Goal: Task Accomplishment & Management: Use online tool/utility

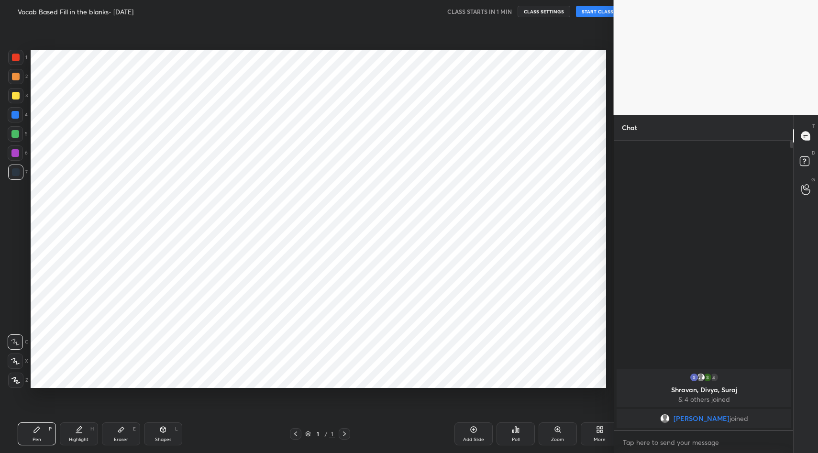
scroll to position [392, 575]
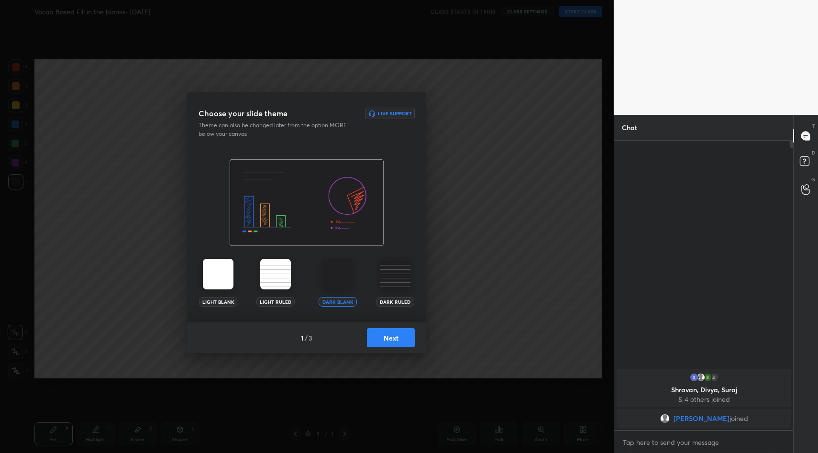
click at [388, 338] on button "Next" at bounding box center [391, 337] width 48 height 19
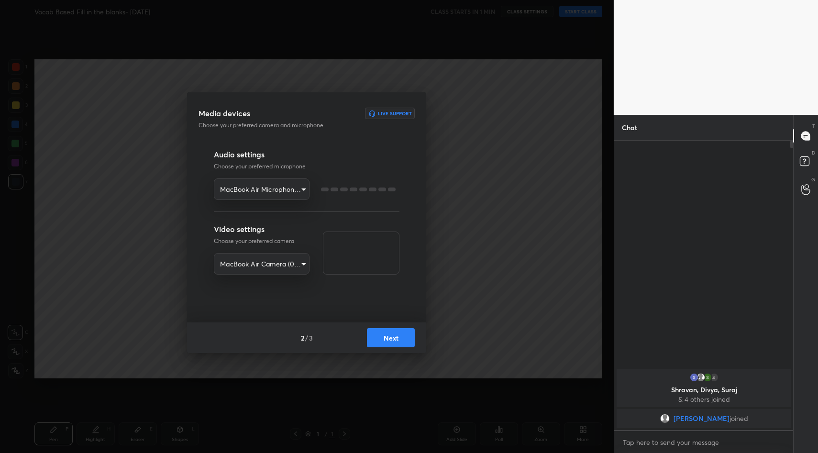
click at [388, 338] on button "Next" at bounding box center [391, 337] width 48 height 19
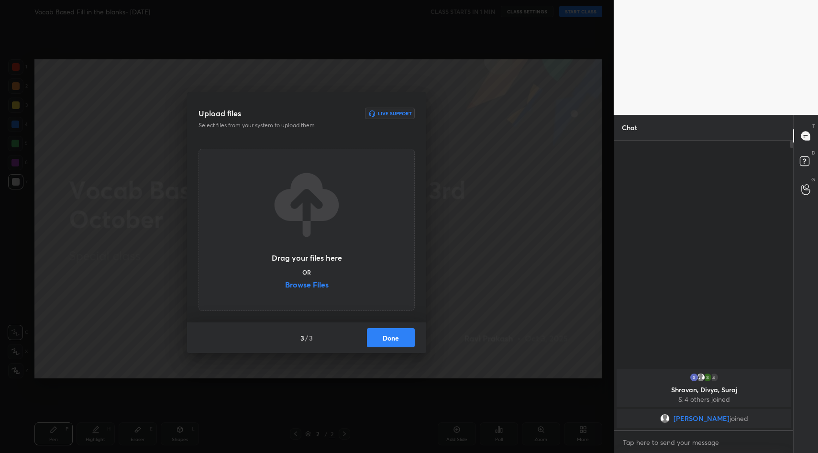
click at [324, 288] on label "Browse Files" at bounding box center [307, 286] width 44 height 10
click at [285, 288] on input "Browse Files" at bounding box center [285, 286] width 0 height 10
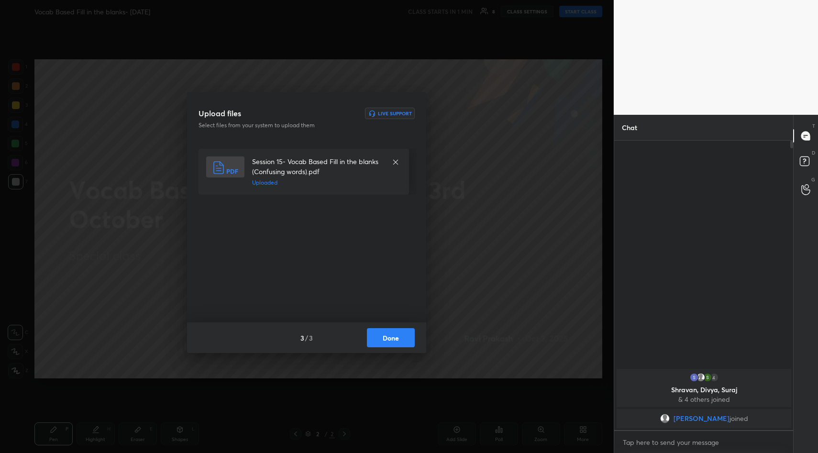
click at [391, 338] on button "Done" at bounding box center [391, 337] width 48 height 19
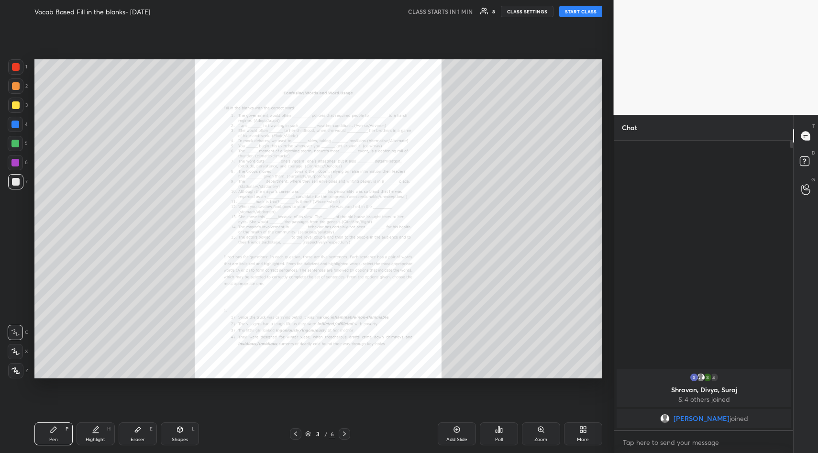
click at [541, 435] on div "Zoom" at bounding box center [541, 433] width 38 height 23
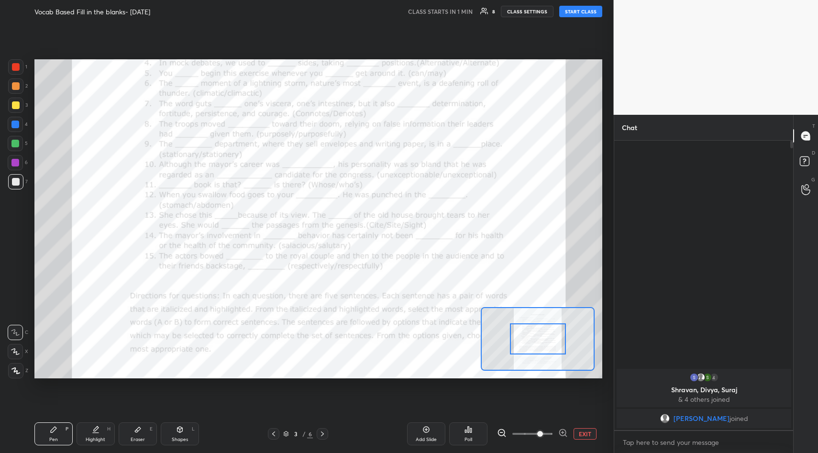
drag, startPoint x: 529, startPoint y: 434, endPoint x: 545, endPoint y: 432, distance: 16.8
click at [543, 432] on span at bounding box center [540, 434] width 6 height 6
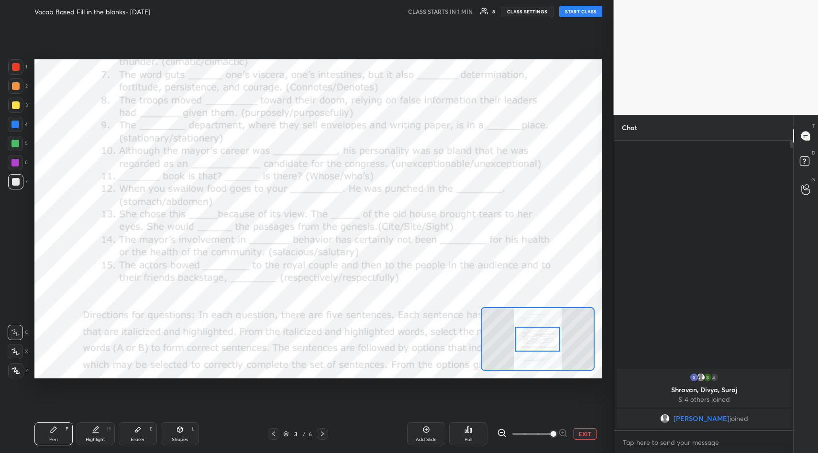
click at [551, 432] on span at bounding box center [554, 434] width 6 height 6
drag, startPoint x: 544, startPoint y: 343, endPoint x: 545, endPoint y: 330, distance: 13.4
click at [545, 330] on div at bounding box center [538, 325] width 44 height 25
click at [429, 435] on div "Add Slide" at bounding box center [426, 433] width 38 height 23
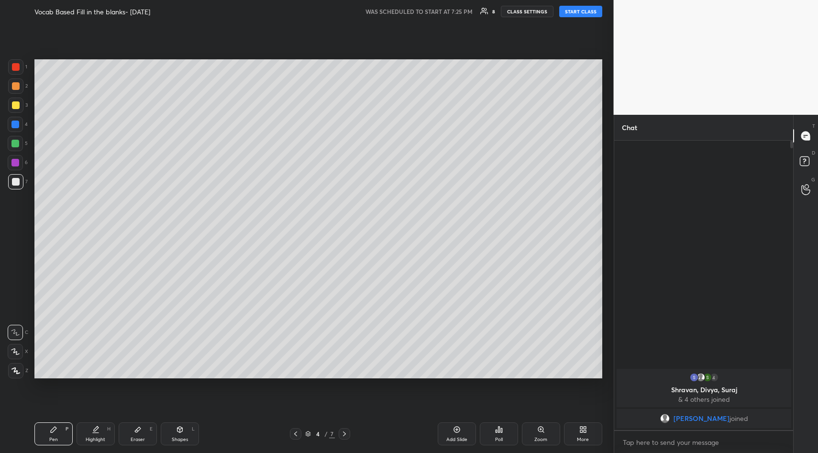
click at [587, 10] on button "START CLASS" at bounding box center [580, 11] width 43 height 11
type textarea "x"
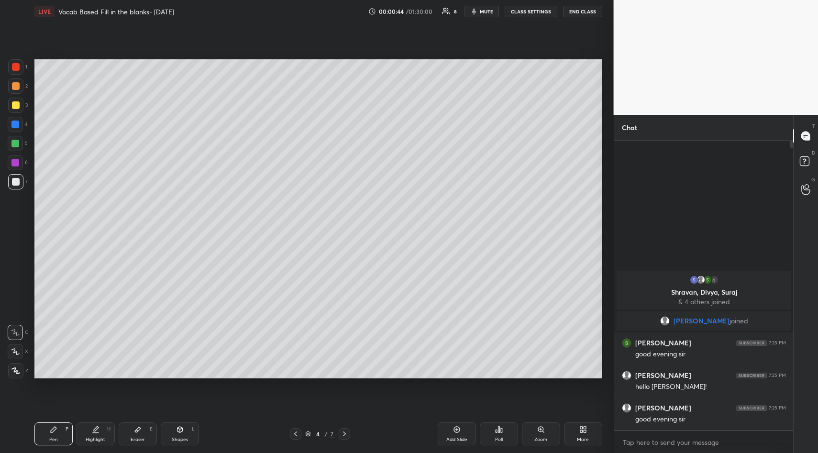
click at [17, 107] on div at bounding box center [15, 105] width 15 height 15
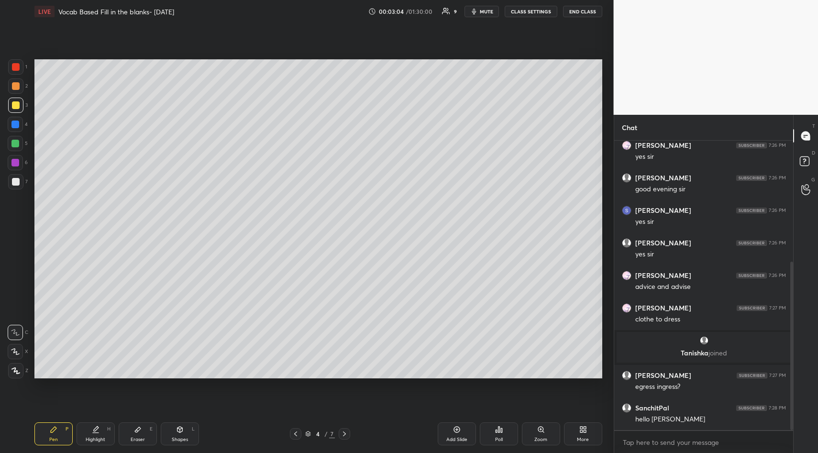
scroll to position [240, 0]
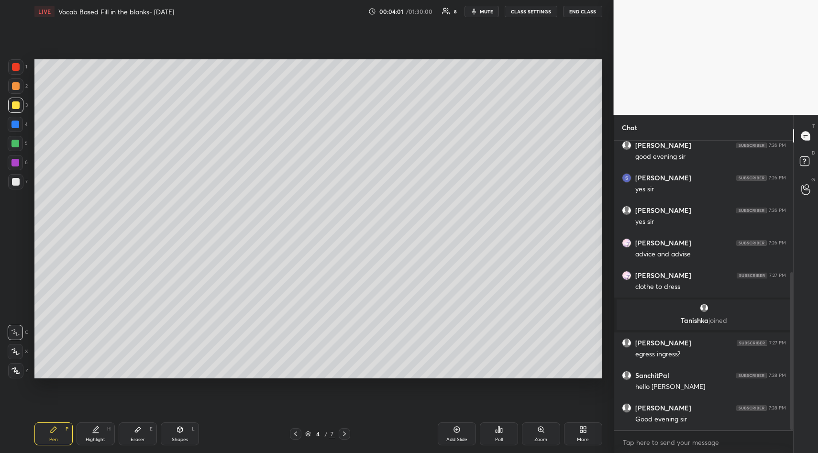
click at [297, 433] on icon at bounding box center [296, 434] width 8 height 8
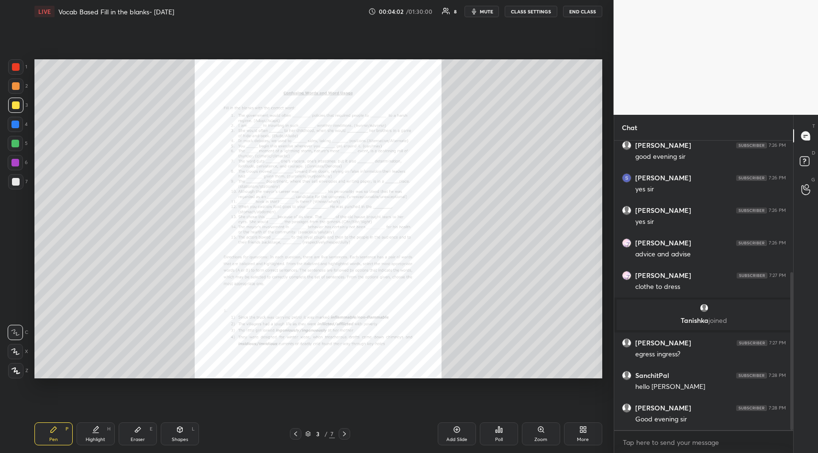
click at [543, 430] on icon at bounding box center [540, 429] width 5 height 5
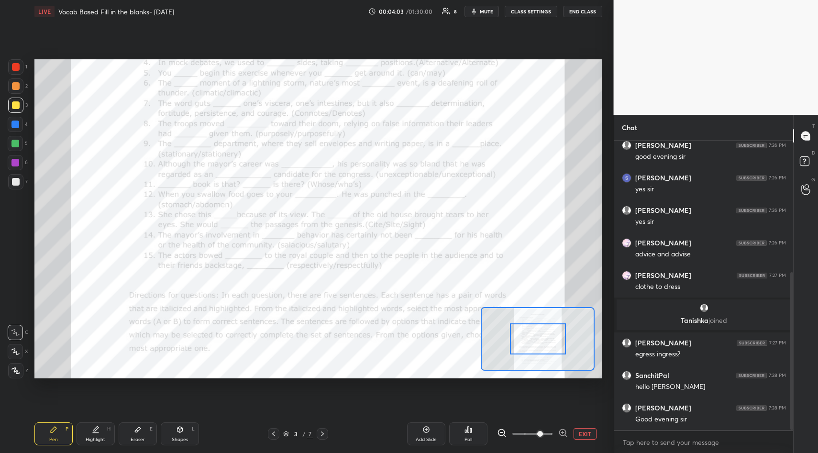
click at [542, 431] on span at bounding box center [532, 434] width 40 height 14
click at [563, 432] on icon at bounding box center [563, 432] width 2 height 0
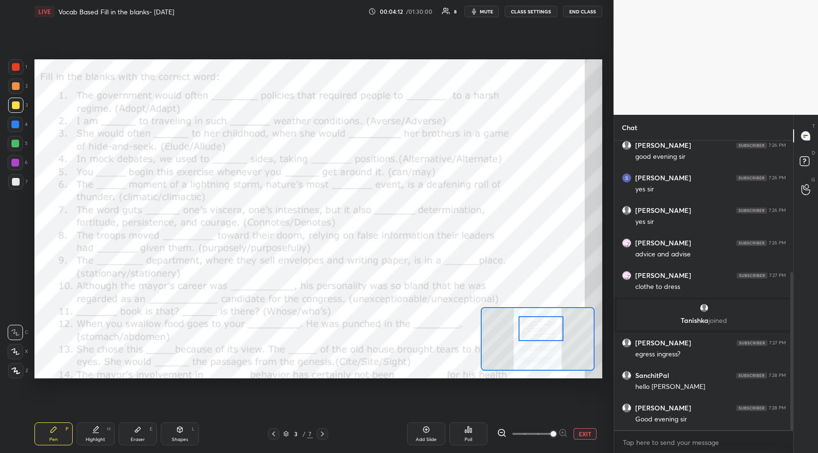
drag, startPoint x: 537, startPoint y: 344, endPoint x: 539, endPoint y: 334, distance: 10.2
click at [540, 334] on div at bounding box center [541, 328] width 44 height 25
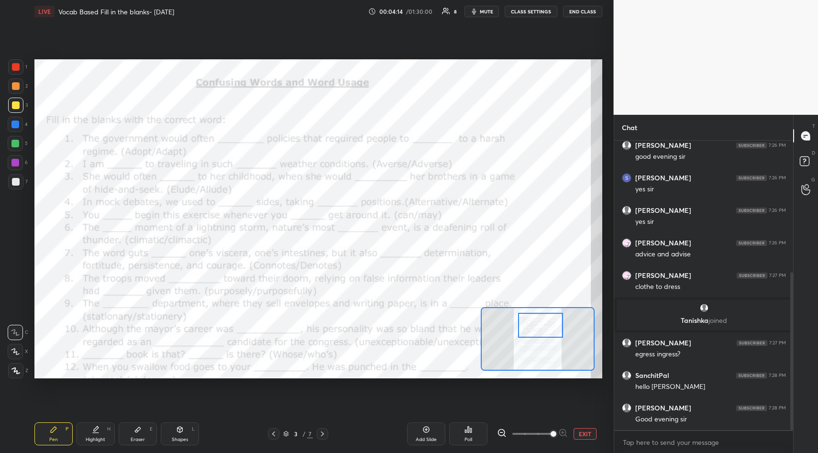
click at [543, 331] on div at bounding box center [540, 325] width 44 height 25
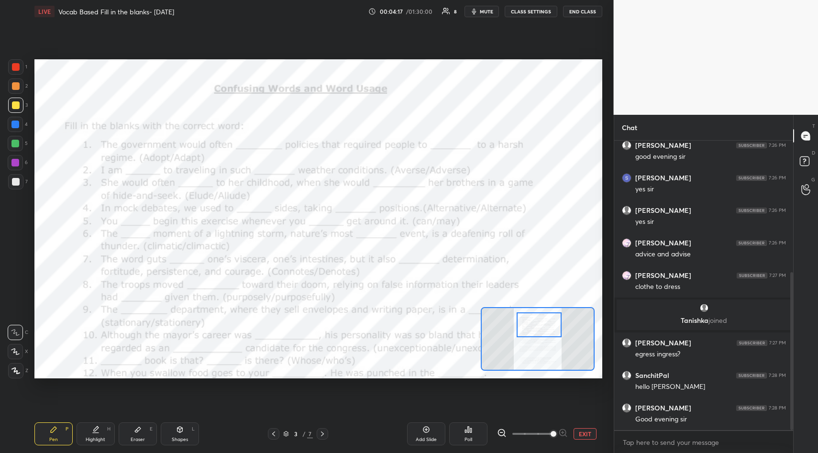
click at [543, 331] on div at bounding box center [539, 324] width 44 height 25
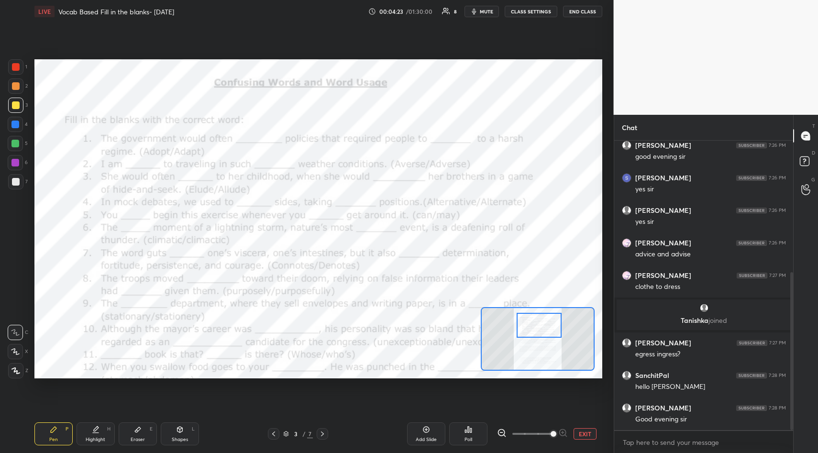
drag, startPoint x: 15, startPoint y: 67, endPoint x: 22, endPoint y: 78, distance: 13.1
click at [16, 67] on div at bounding box center [16, 67] width 8 height 8
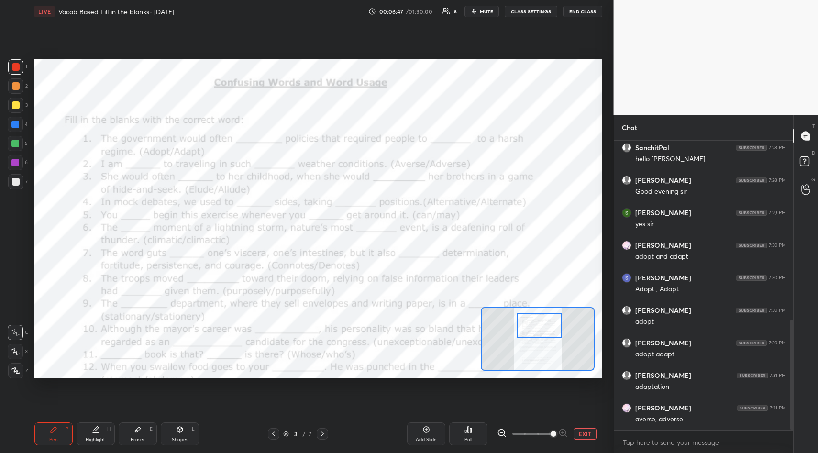
scroll to position [500, 0]
click at [137, 436] on div "Eraser E" at bounding box center [138, 433] width 38 height 23
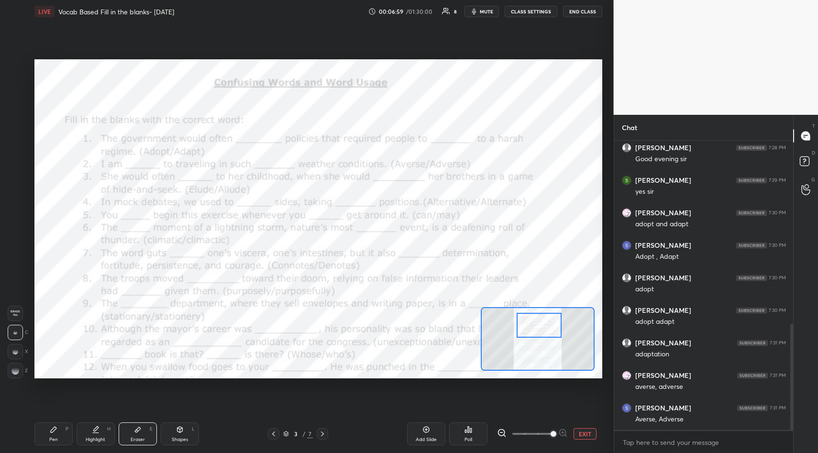
click at [11, 315] on span "Erase all" at bounding box center [15, 313] width 14 height 7
drag, startPoint x: 53, startPoint y: 433, endPoint x: 64, endPoint y: 381, distance: 53.2
click at [53, 433] on icon at bounding box center [54, 430] width 8 height 8
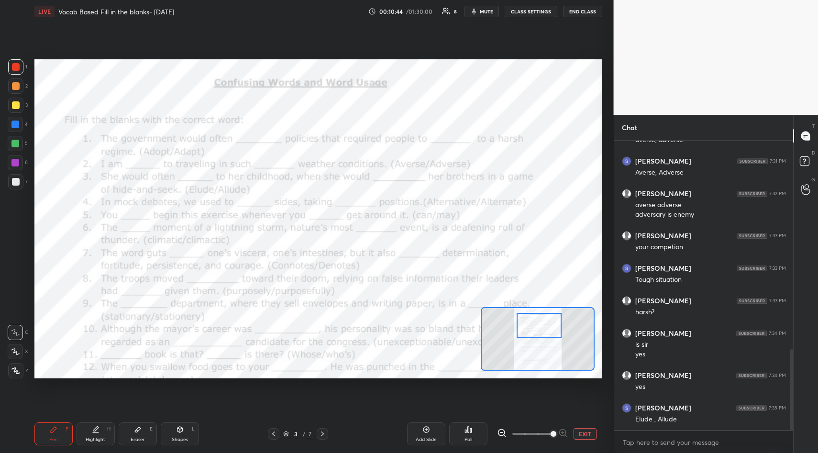
scroll to position [780, 0]
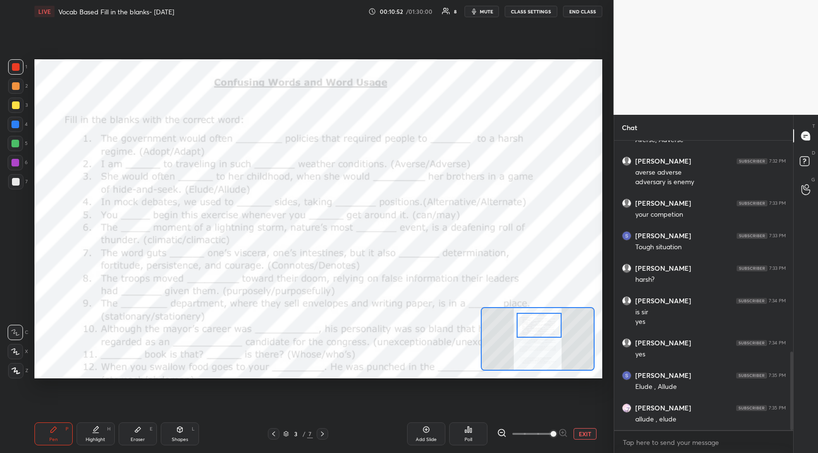
click at [137, 428] on icon at bounding box center [138, 430] width 8 height 8
drag, startPoint x: 17, startPoint y: 310, endPoint x: 28, endPoint y: 325, distance: 18.2
click at [17, 310] on span "Erase all" at bounding box center [15, 313] width 14 height 7
drag, startPoint x: 55, startPoint y: 430, endPoint x: 88, endPoint y: 397, distance: 46.0
click at [55, 429] on icon at bounding box center [54, 430] width 8 height 8
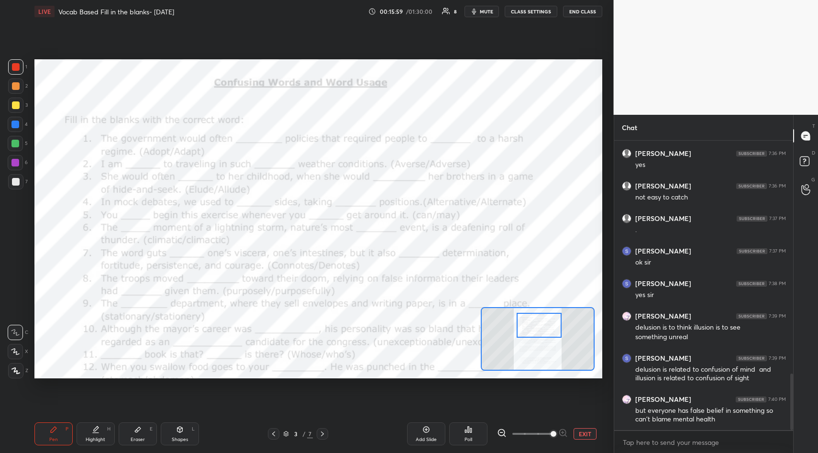
scroll to position [1197, 0]
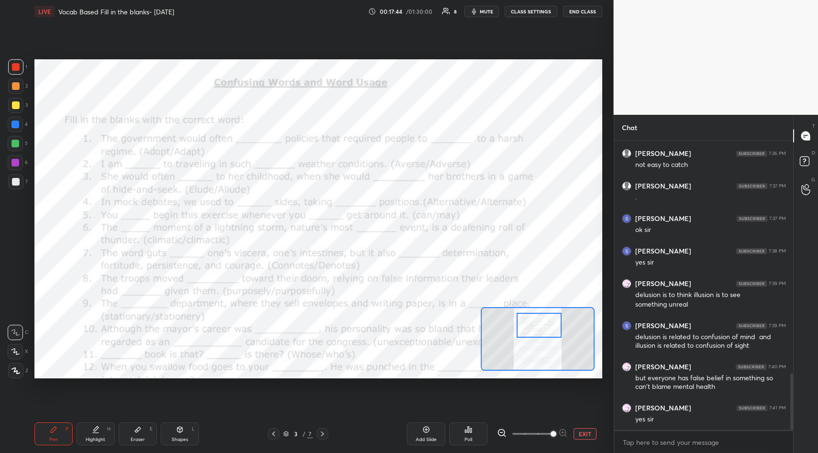
click at [141, 433] on icon at bounding box center [138, 430] width 8 height 8
drag, startPoint x: 16, startPoint y: 313, endPoint x: 25, endPoint y: 327, distance: 16.6
click at [16, 315] on span "Erase all" at bounding box center [15, 313] width 14 height 7
drag, startPoint x: 50, startPoint y: 431, endPoint x: 51, endPoint y: 424, distance: 6.8
click at [51, 431] on icon at bounding box center [54, 430] width 6 height 6
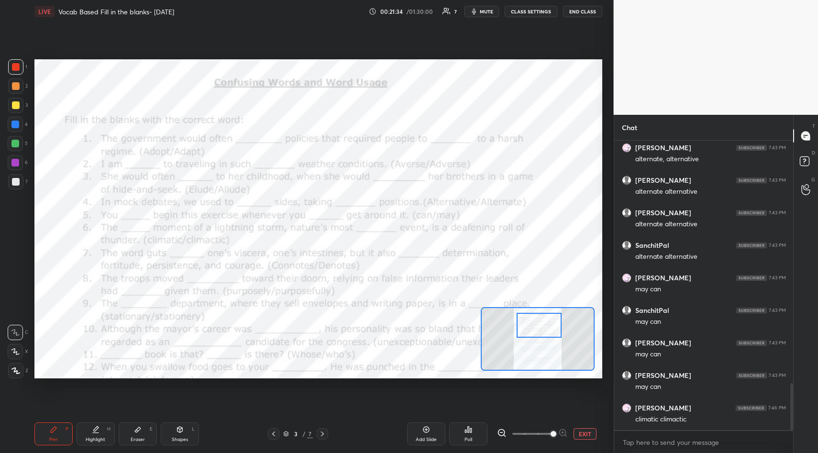
scroll to position [1522, 0]
click at [136, 431] on icon at bounding box center [138, 429] width 6 height 5
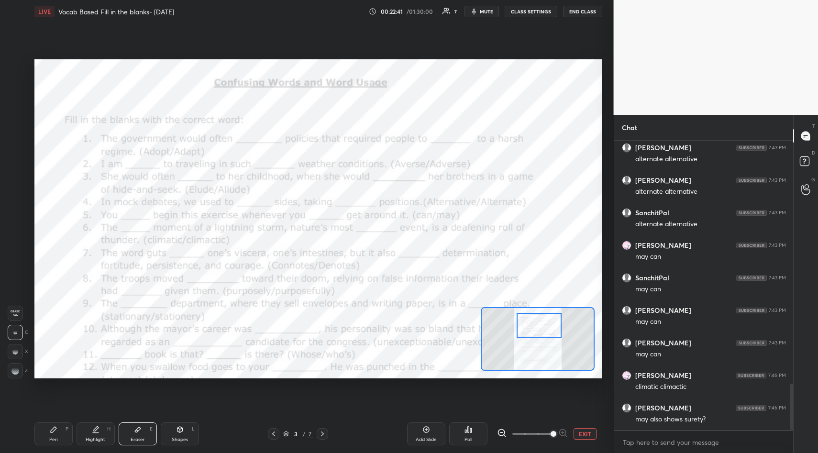
drag, startPoint x: 18, startPoint y: 312, endPoint x: 28, endPoint y: 301, distance: 14.5
click at [20, 311] on span "Erase all" at bounding box center [15, 313] width 14 height 7
click at [54, 428] on icon at bounding box center [54, 430] width 8 height 8
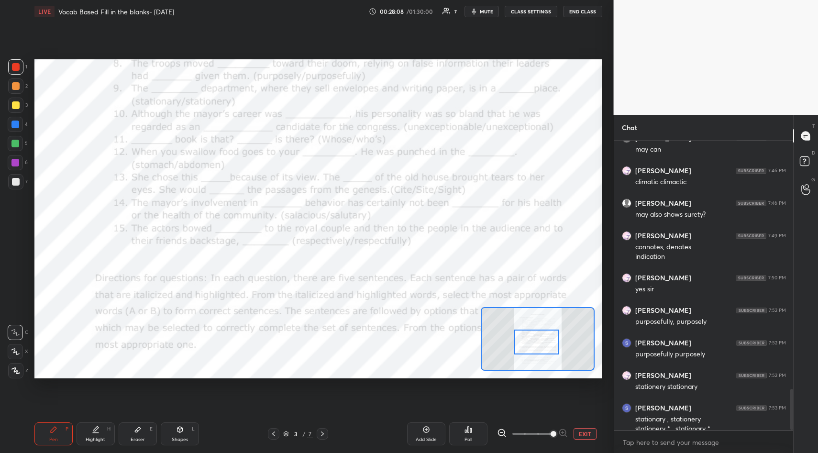
scroll to position [1736, 0]
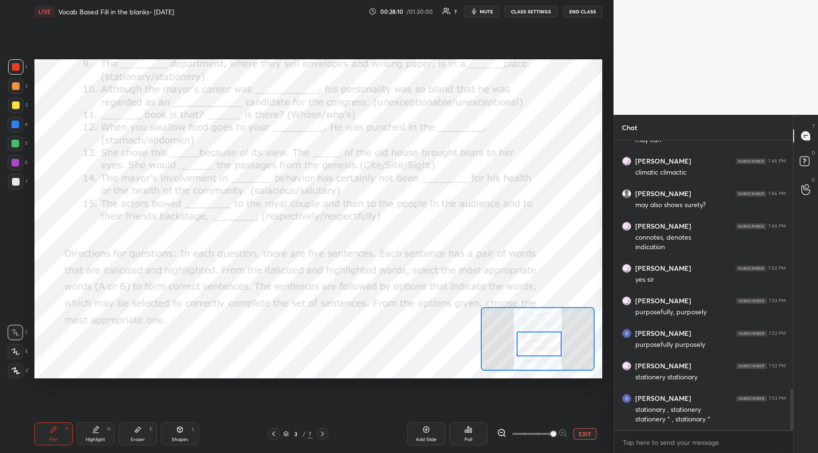
drag, startPoint x: 538, startPoint y: 331, endPoint x: 540, endPoint y: 346, distance: 15.0
click at [538, 349] on div at bounding box center [539, 343] width 44 height 25
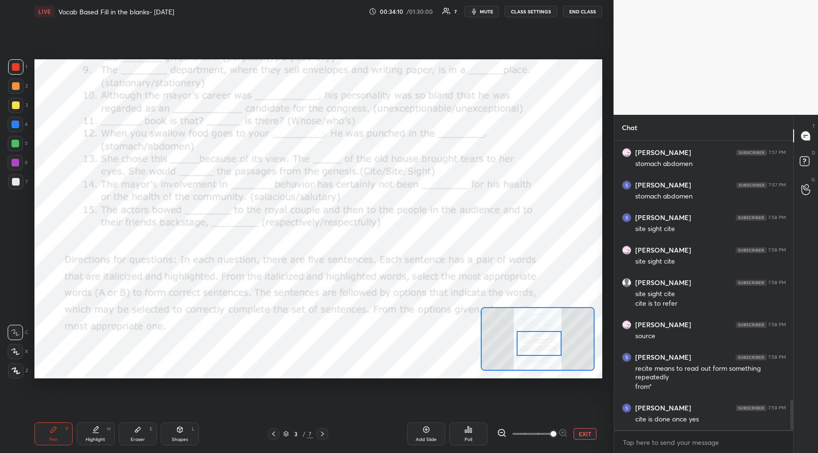
scroll to position [2434, 0]
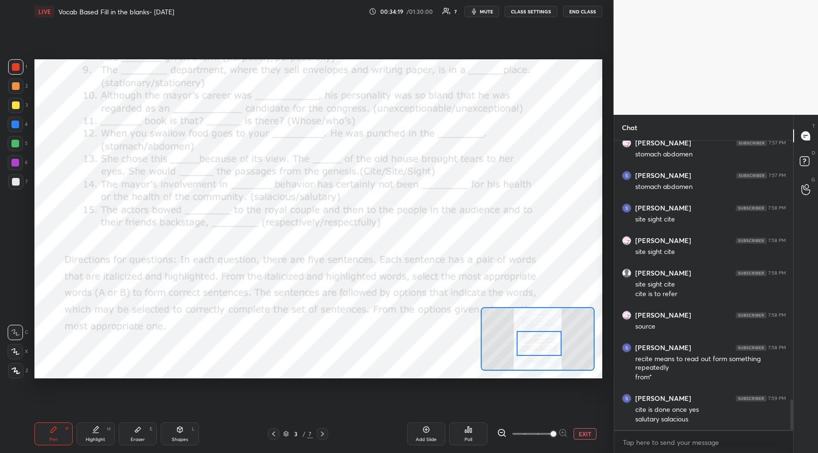
drag, startPoint x: 134, startPoint y: 430, endPoint x: 133, endPoint y: 424, distance: 5.8
click at [134, 430] on icon at bounding box center [138, 430] width 8 height 8
click at [14, 312] on span "Erase all" at bounding box center [15, 313] width 14 height 7
drag, startPoint x: 52, startPoint y: 432, endPoint x: 91, endPoint y: 403, distance: 48.8
click at [52, 432] on icon at bounding box center [54, 430] width 8 height 8
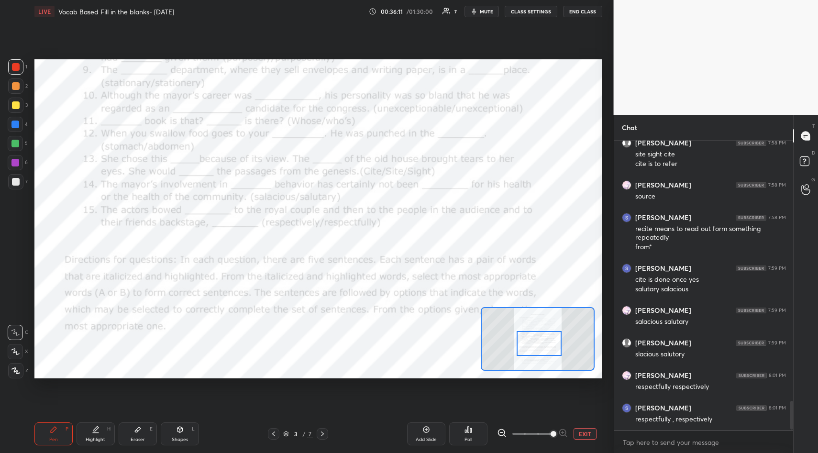
scroll to position [2596, 0]
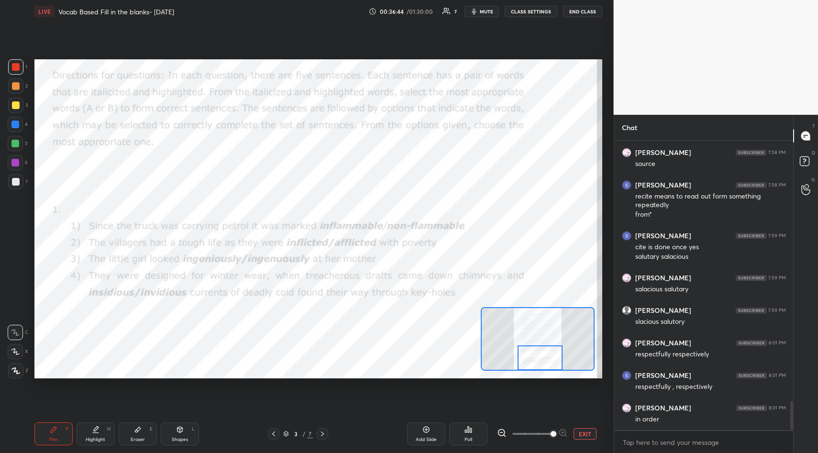
drag, startPoint x: 533, startPoint y: 339, endPoint x: 534, endPoint y: 362, distance: 23.5
click at [534, 362] on div at bounding box center [540, 357] width 44 height 25
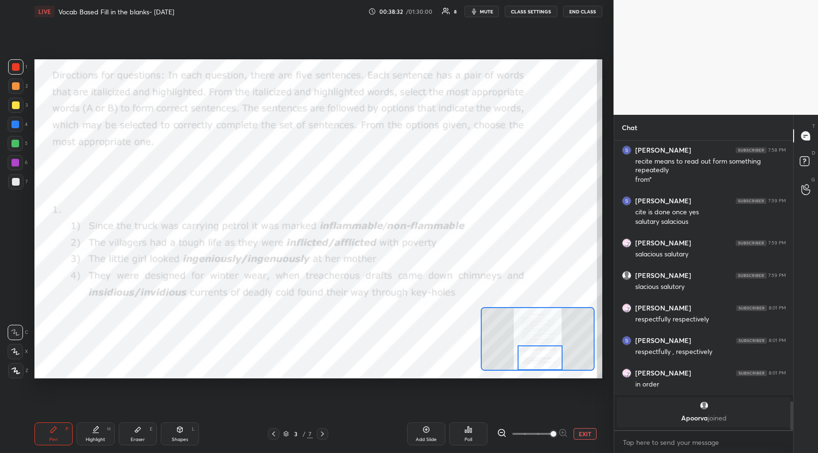
click at [474, 431] on div "Poll" at bounding box center [468, 433] width 38 height 23
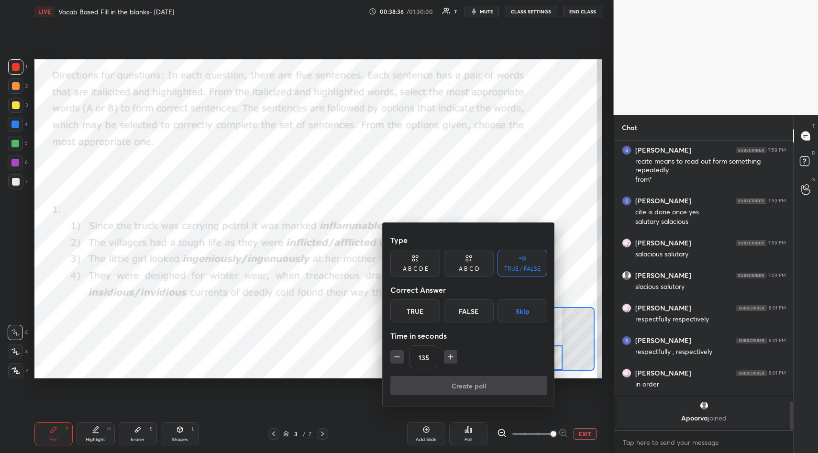
click at [420, 268] on div "A B C D E" at bounding box center [415, 269] width 25 height 6
click at [398, 358] on icon "button" at bounding box center [397, 357] width 10 height 10
type input "105"
click at [479, 197] on div at bounding box center [409, 226] width 818 height 453
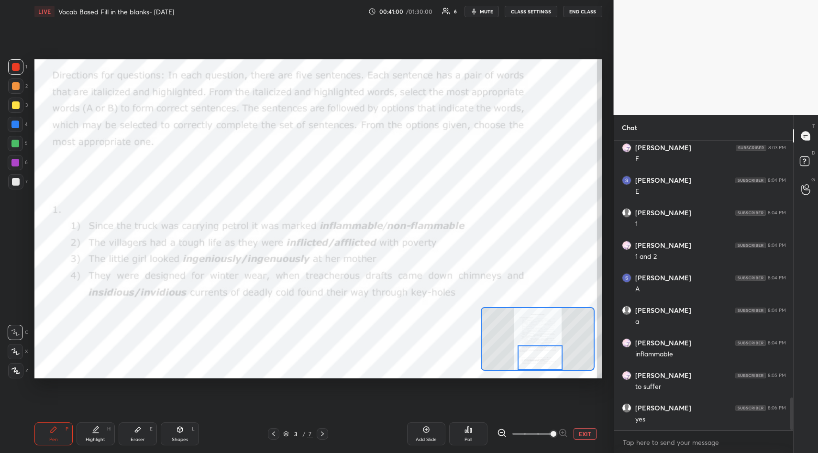
scroll to position [2329, 0]
drag, startPoint x: 136, startPoint y: 427, endPoint x: 136, endPoint y: 415, distance: 12.4
click at [136, 427] on icon at bounding box center [138, 430] width 8 height 8
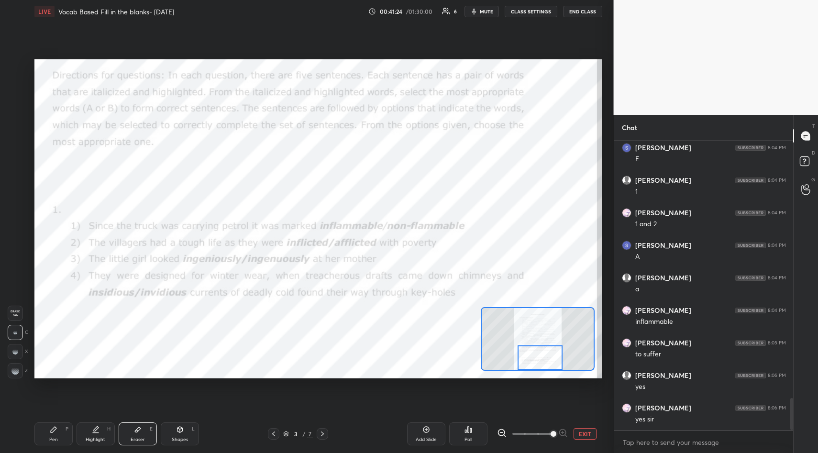
drag, startPoint x: 16, startPoint y: 315, endPoint x: 31, endPoint y: 355, distance: 43.1
click at [18, 318] on div "Erase all" at bounding box center [15, 313] width 15 height 15
click at [50, 428] on icon at bounding box center [54, 430] width 8 height 8
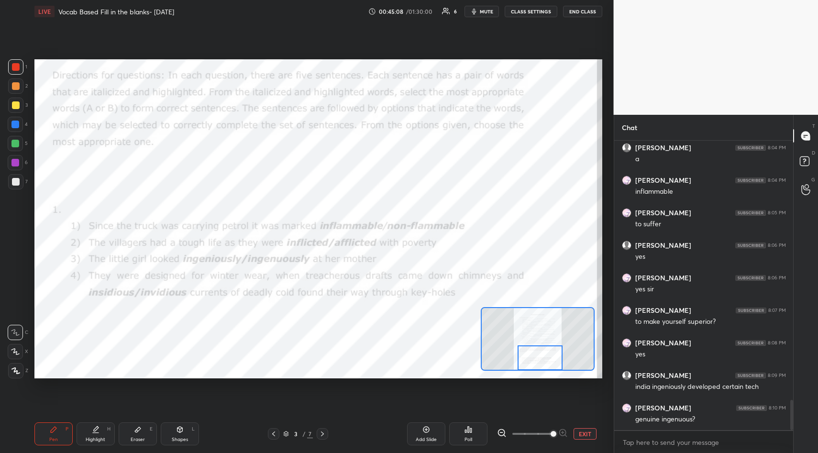
scroll to position [2491, 0]
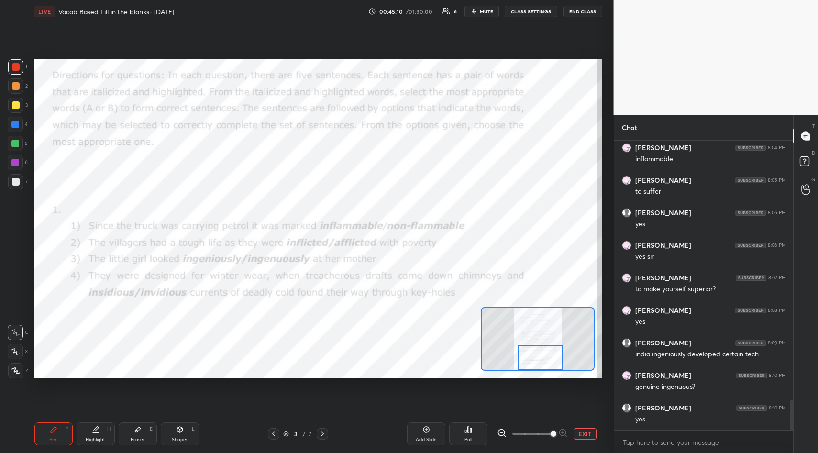
click at [312, 379] on div "Setting up your live class Poll for secs No correct answer Start poll" at bounding box center [318, 219] width 575 height 392
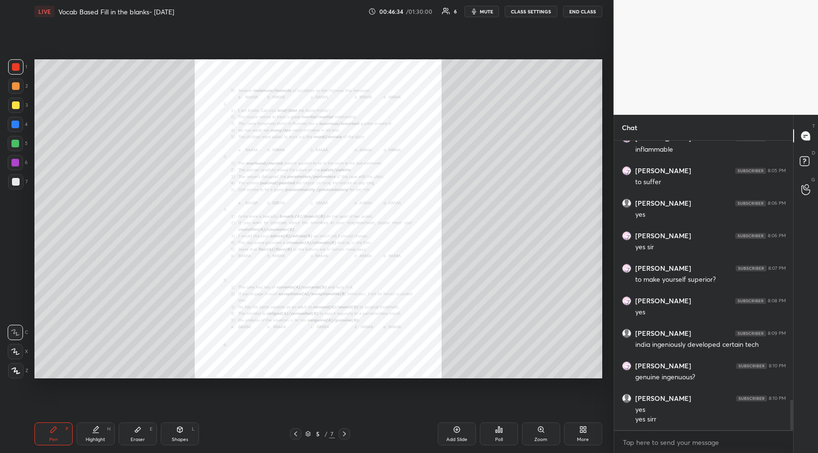
click at [542, 429] on icon at bounding box center [540, 429] width 5 height 5
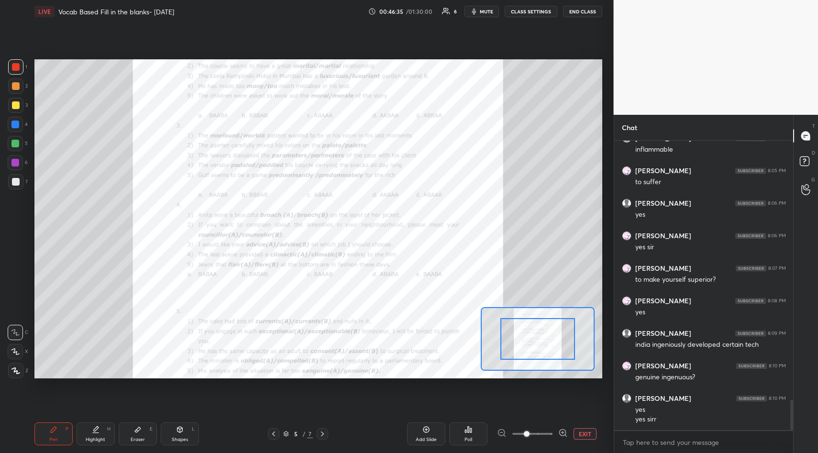
click at [540, 431] on span at bounding box center [532, 434] width 40 height 14
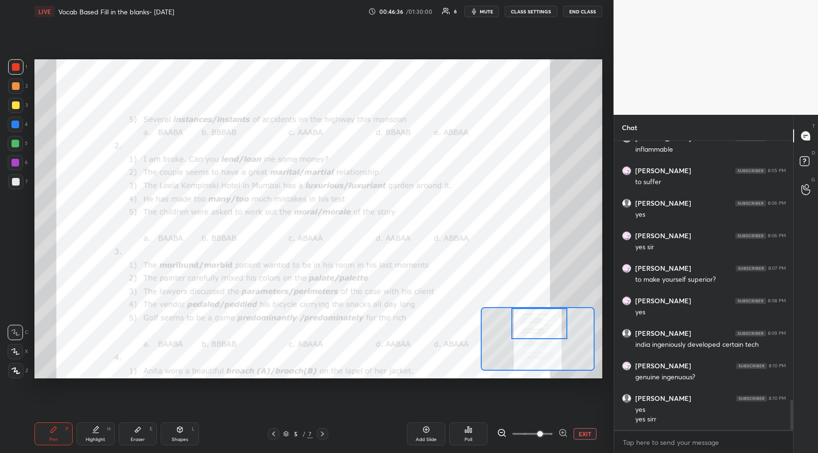
drag, startPoint x: 540, startPoint y: 340, endPoint x: 540, endPoint y: 331, distance: 9.6
click at [540, 331] on div at bounding box center [539, 323] width 56 height 31
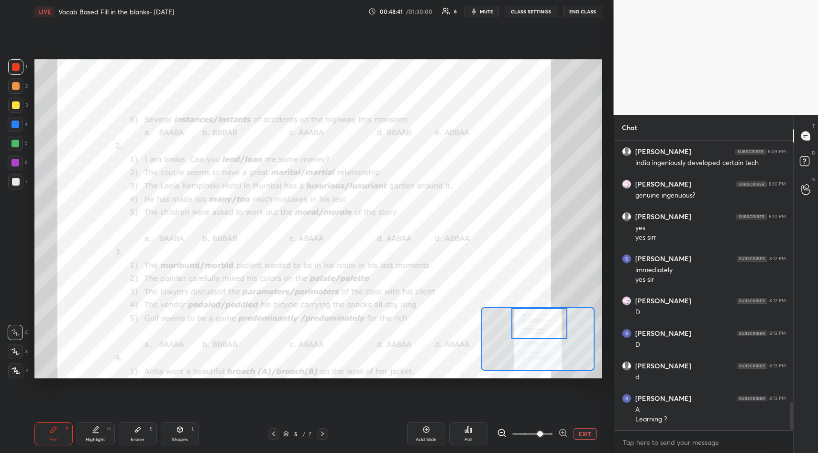
scroll to position [2715, 0]
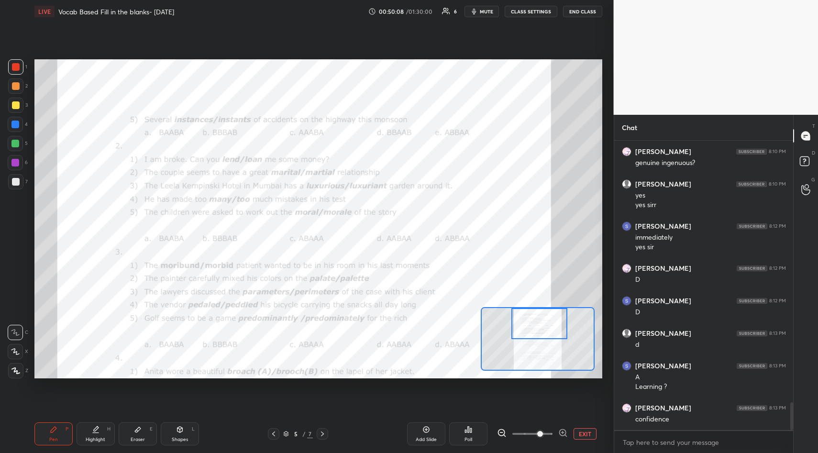
click at [137, 428] on icon at bounding box center [138, 429] width 6 height 5
click at [16, 316] on span "Erase all" at bounding box center [15, 313] width 14 height 7
click at [50, 429] on icon at bounding box center [54, 430] width 8 height 8
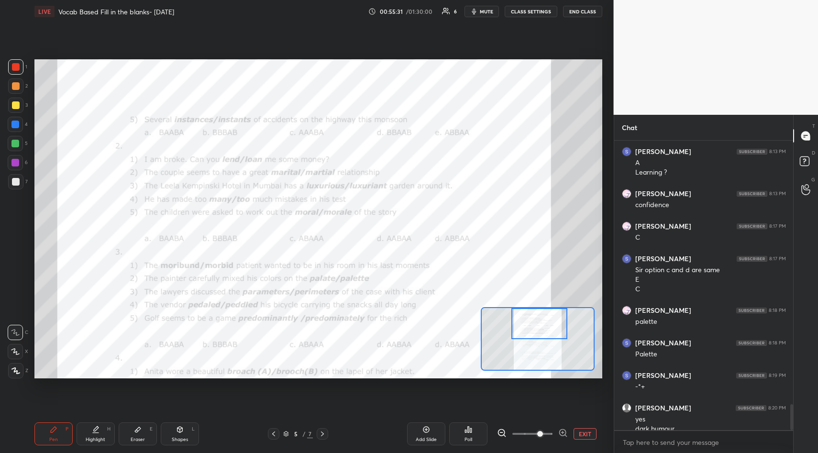
scroll to position [2939, 0]
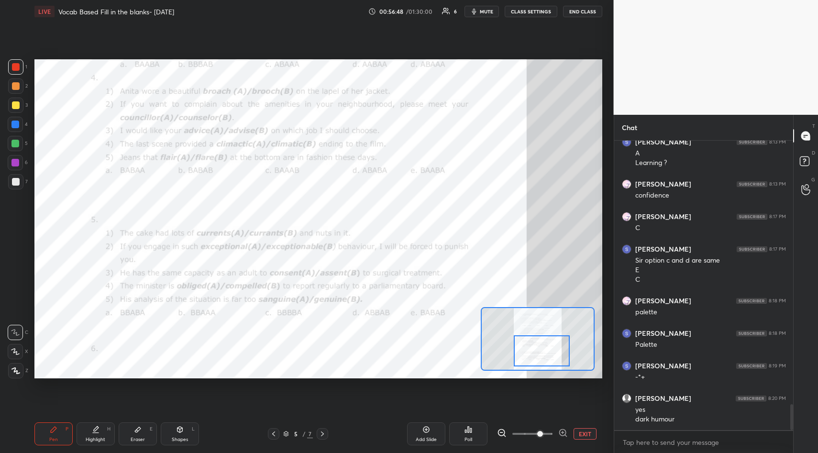
drag, startPoint x: 537, startPoint y: 328, endPoint x: 540, endPoint y: 355, distance: 27.4
click at [540, 355] on div at bounding box center [542, 350] width 56 height 31
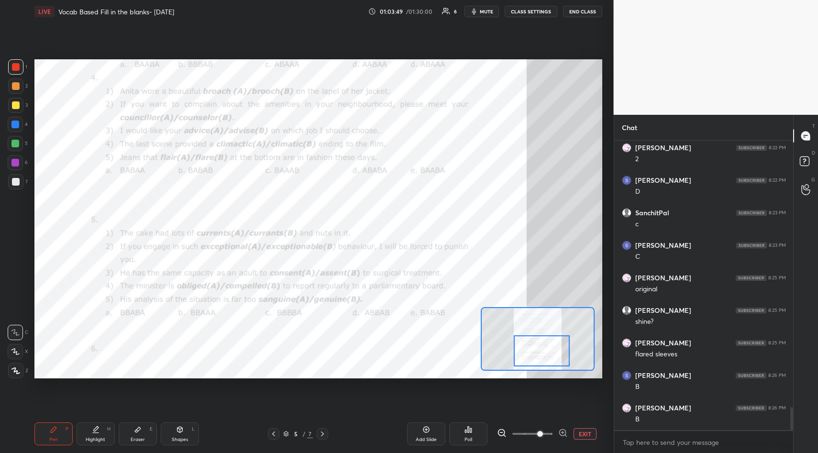
scroll to position [3329, 0]
drag, startPoint x: 426, startPoint y: 431, endPoint x: 427, endPoint y: 423, distance: 8.6
click at [426, 431] on icon at bounding box center [426, 430] width 8 height 8
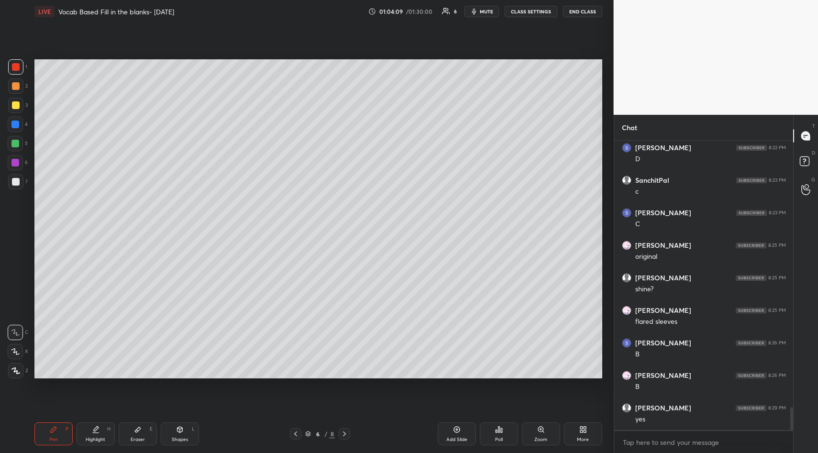
drag, startPoint x: 15, startPoint y: 104, endPoint x: 29, endPoint y: 109, distance: 14.7
click at [16, 104] on div at bounding box center [16, 105] width 8 height 8
click at [140, 386] on div "Setting up your live class Poll for secs No correct answer Start poll" at bounding box center [318, 219] width 575 height 392
click at [144, 380] on div "Setting up your live class Poll for secs No correct answer Start poll" at bounding box center [318, 219] width 575 height 392
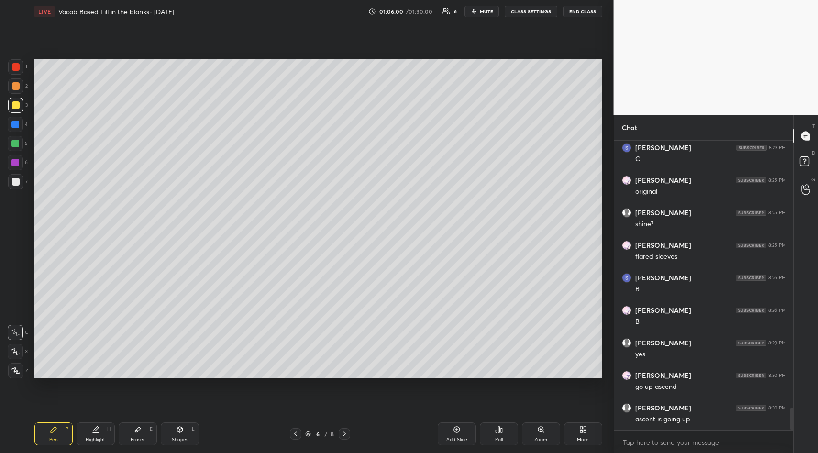
click at [117, 380] on div "Setting up your live class Poll for secs No correct answer Start poll" at bounding box center [318, 219] width 575 height 392
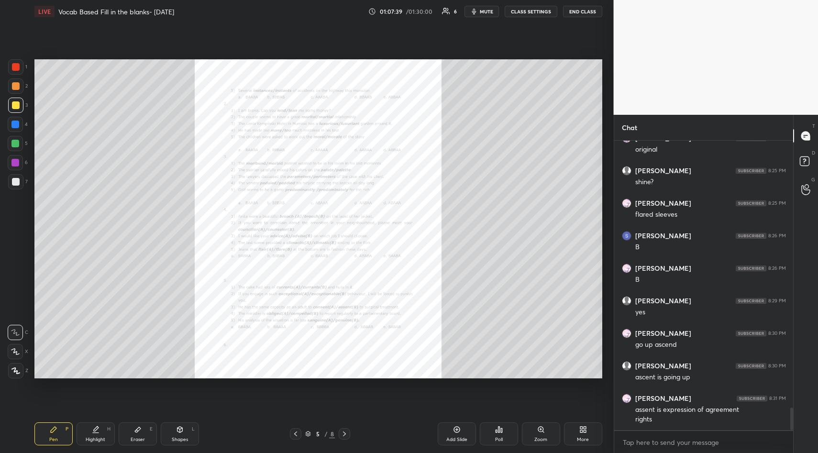
click at [540, 435] on div "Zoom" at bounding box center [541, 433] width 38 height 23
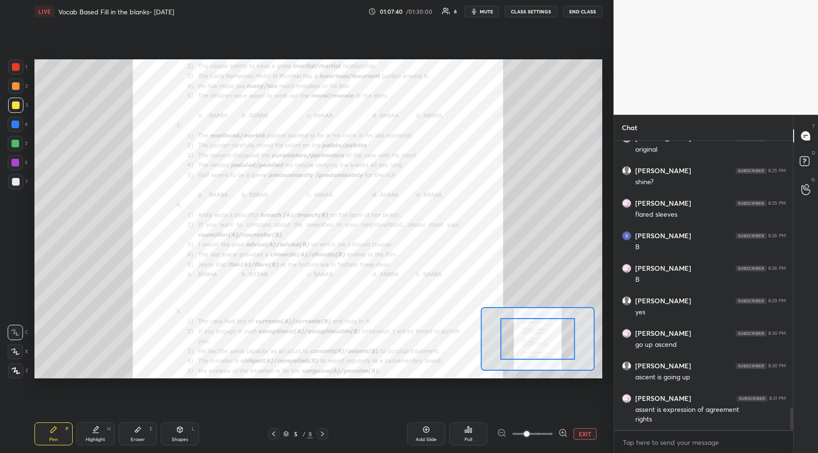
click at [540, 435] on span at bounding box center [532, 434] width 40 height 14
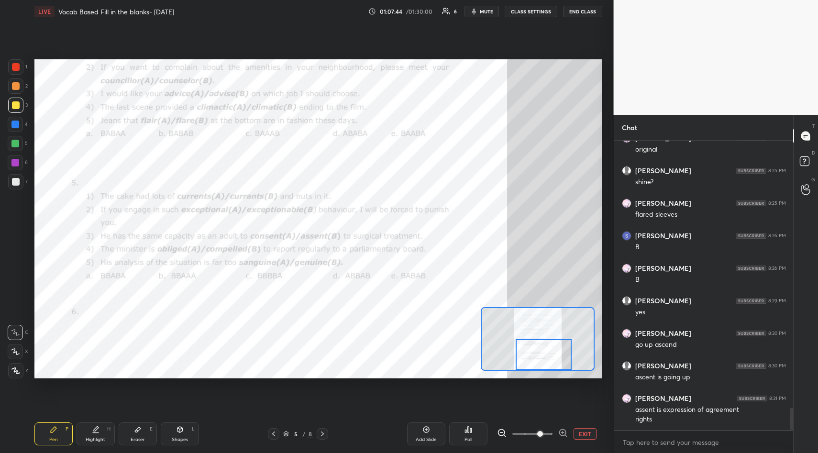
drag, startPoint x: 541, startPoint y: 329, endPoint x: 546, endPoint y: 349, distance: 21.4
click at [546, 349] on div at bounding box center [544, 354] width 56 height 31
click at [14, 72] on div at bounding box center [15, 66] width 15 height 15
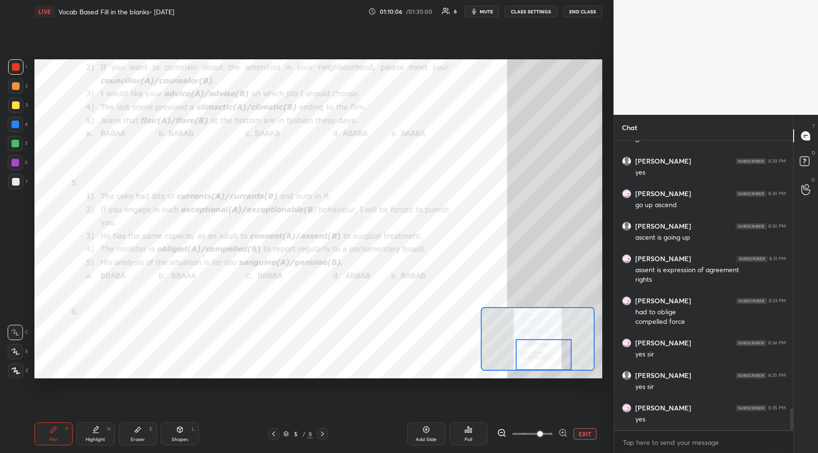
scroll to position [3609, 0]
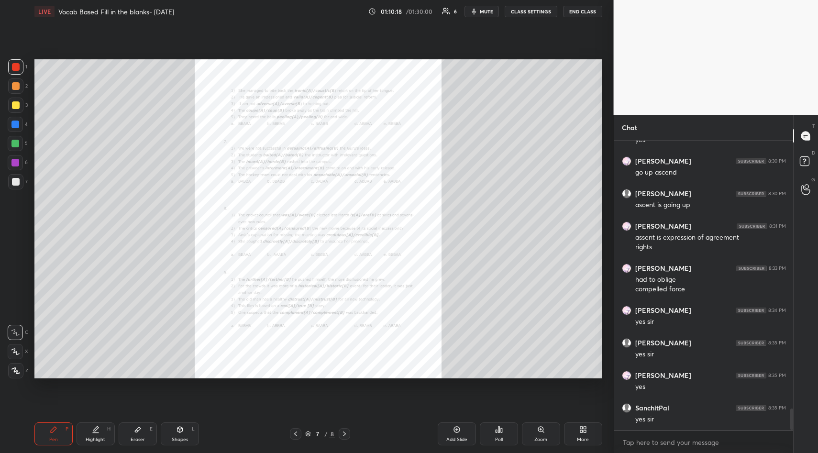
click at [552, 442] on div "Zoom" at bounding box center [541, 433] width 38 height 23
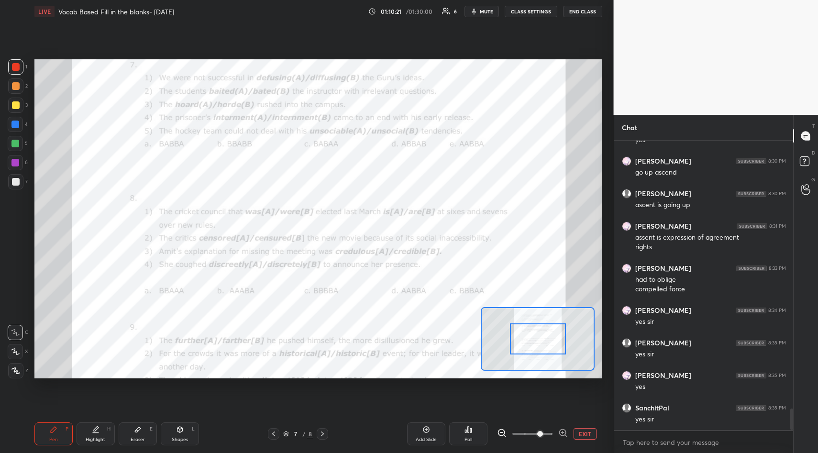
drag, startPoint x: 530, startPoint y: 432, endPoint x: 541, endPoint y: 433, distance: 11.0
click at [541, 433] on span at bounding box center [540, 434] width 6 height 6
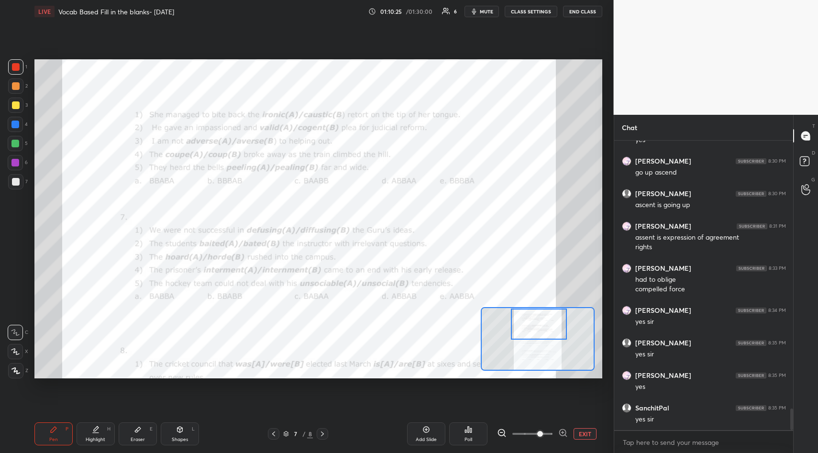
drag, startPoint x: 541, startPoint y: 344, endPoint x: 541, endPoint y: 330, distance: 14.9
click at [541, 330] on div at bounding box center [539, 324] width 56 height 31
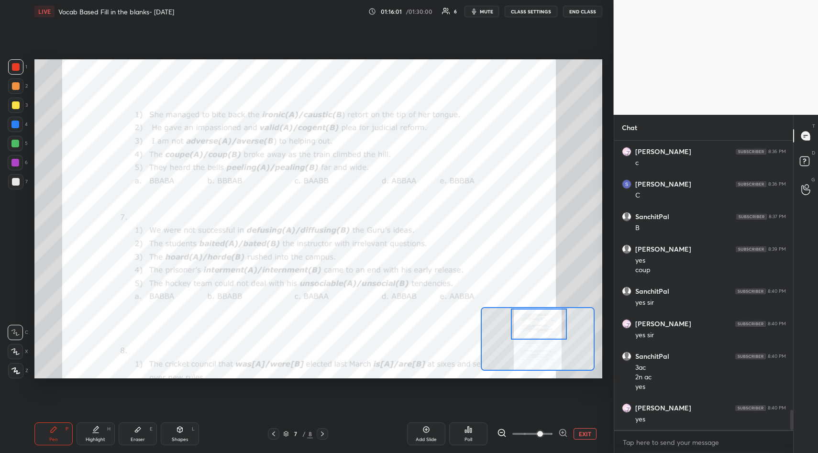
scroll to position [3930, 0]
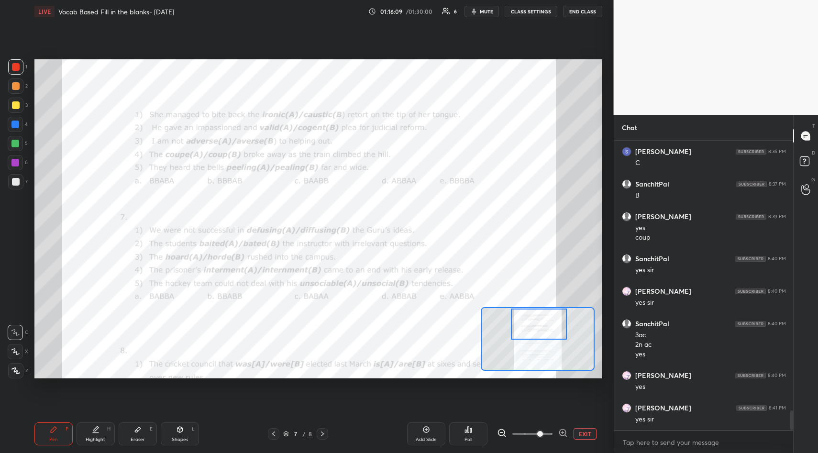
click at [136, 426] on icon at bounding box center [138, 430] width 8 height 8
drag, startPoint x: 14, startPoint y: 309, endPoint x: 31, endPoint y: 342, distance: 37.9
click at [14, 310] on div "Erase all" at bounding box center [15, 313] width 15 height 15
click at [52, 430] on icon at bounding box center [54, 430] width 6 height 6
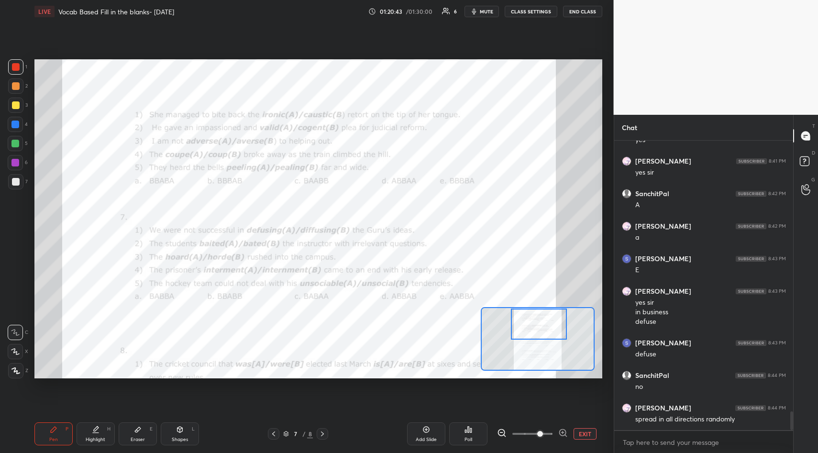
scroll to position [4209, 0]
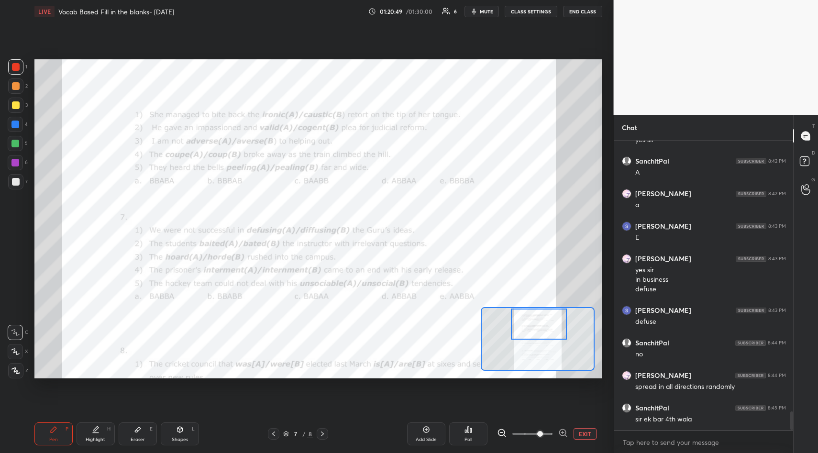
click at [139, 429] on icon at bounding box center [138, 429] width 6 height 5
click at [18, 314] on span "Erase all" at bounding box center [15, 313] width 14 height 7
drag, startPoint x: 48, startPoint y: 429, endPoint x: 84, endPoint y: 392, distance: 51.1
click at [50, 428] on div "Pen P" at bounding box center [53, 433] width 38 height 23
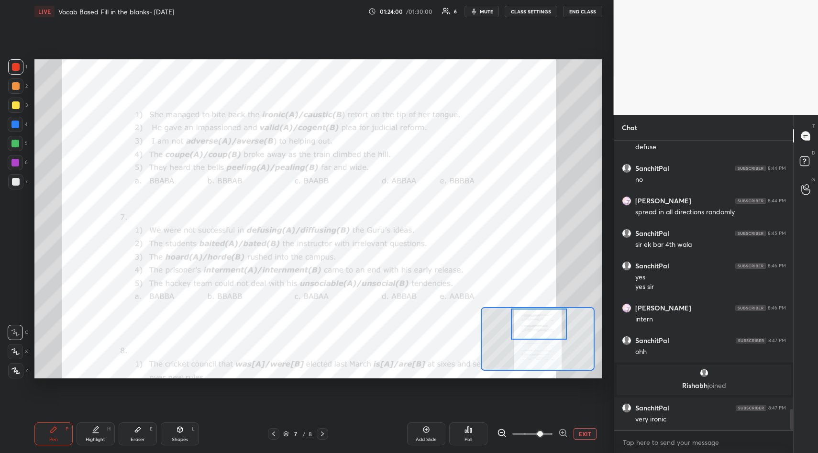
scroll to position [3723, 0]
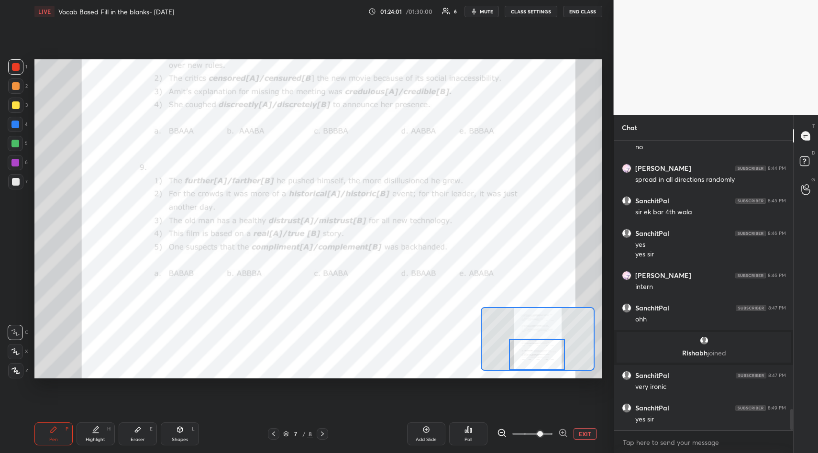
drag, startPoint x: 536, startPoint y: 325, endPoint x: 534, endPoint y: 357, distance: 32.1
click at [534, 357] on div at bounding box center [537, 354] width 56 height 31
click at [324, 433] on icon at bounding box center [323, 434] width 8 height 8
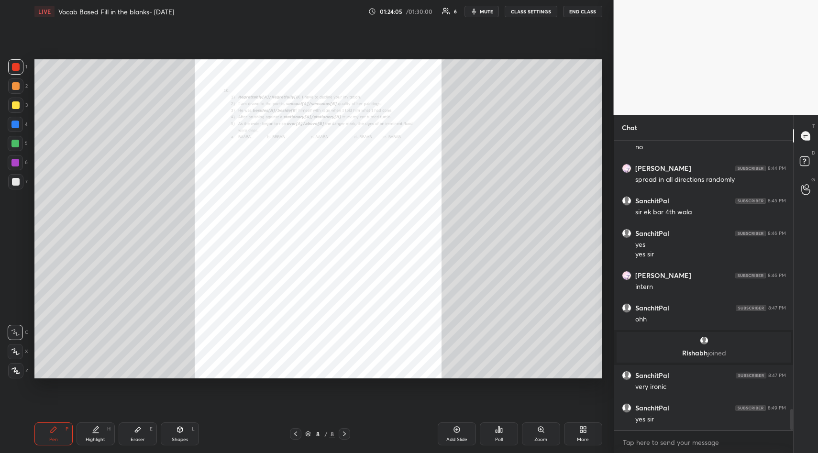
click at [298, 435] on icon at bounding box center [296, 434] width 8 height 8
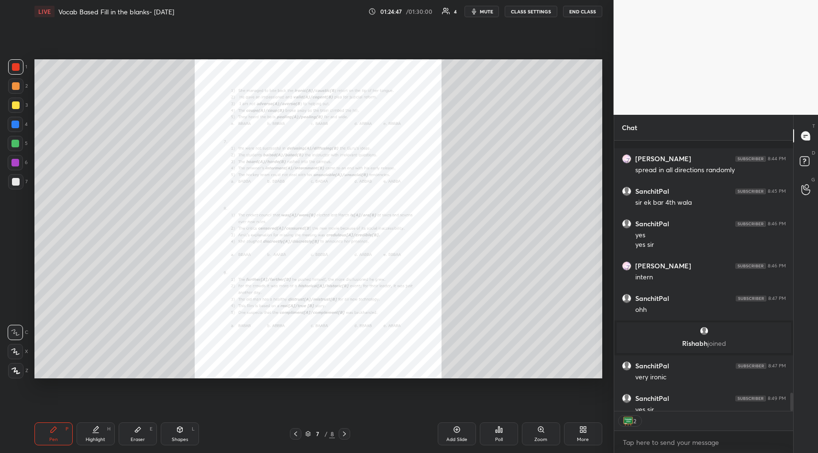
scroll to position [3785, 0]
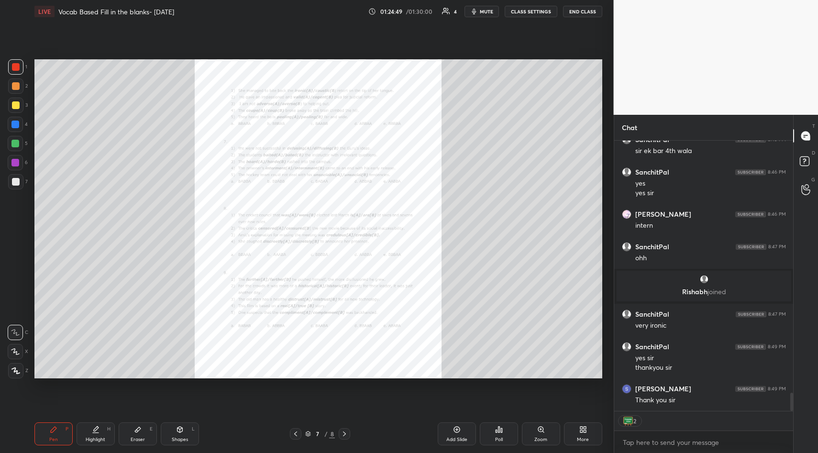
click at [585, 11] on button "END CLASS" at bounding box center [582, 11] width 39 height 11
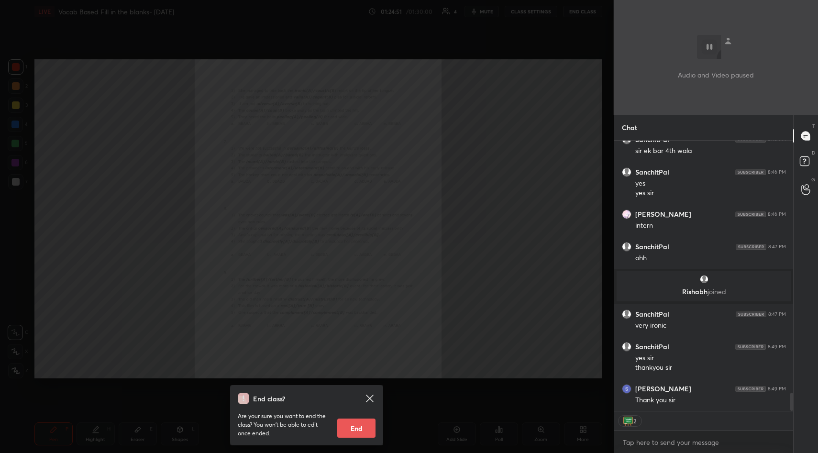
click at [356, 427] on button "End" at bounding box center [356, 428] width 38 height 19
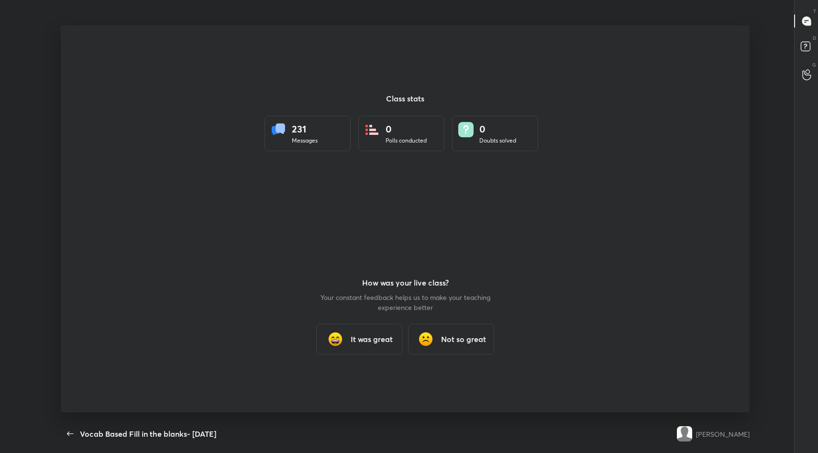
scroll to position [0, 0]
type textarea "x"
